Goal: Find specific page/section: Find specific page/section

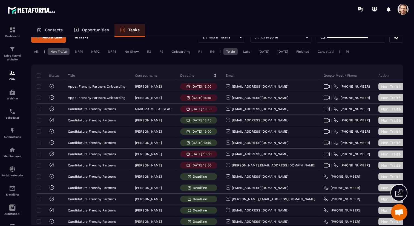
click at [93, 27] on div "Opportunities" at bounding box center [91, 30] width 46 height 13
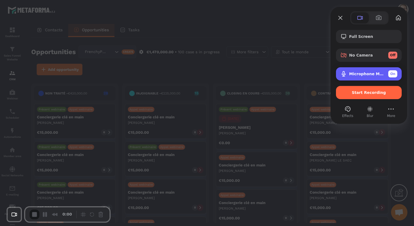
click at [357, 76] on div "Microphone MacBook Pro (Built-in) On" at bounding box center [373, 73] width 48 height 7
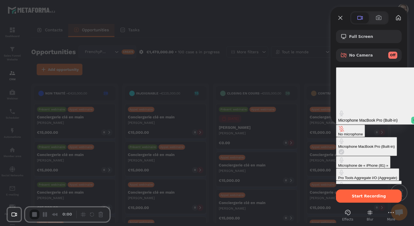
click at [336, 124] on button "No microphone" at bounding box center [350, 130] width 29 height 12
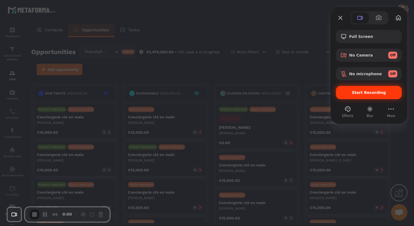
click at [346, 88] on div "Start Recording" at bounding box center [369, 92] width 66 height 13
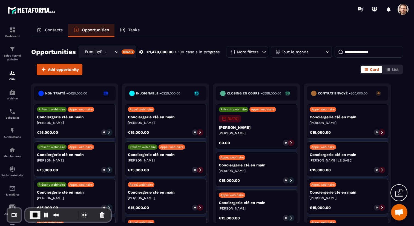
click at [133, 30] on p "Tasks" at bounding box center [134, 29] width 12 height 5
